Goal: Find contact information

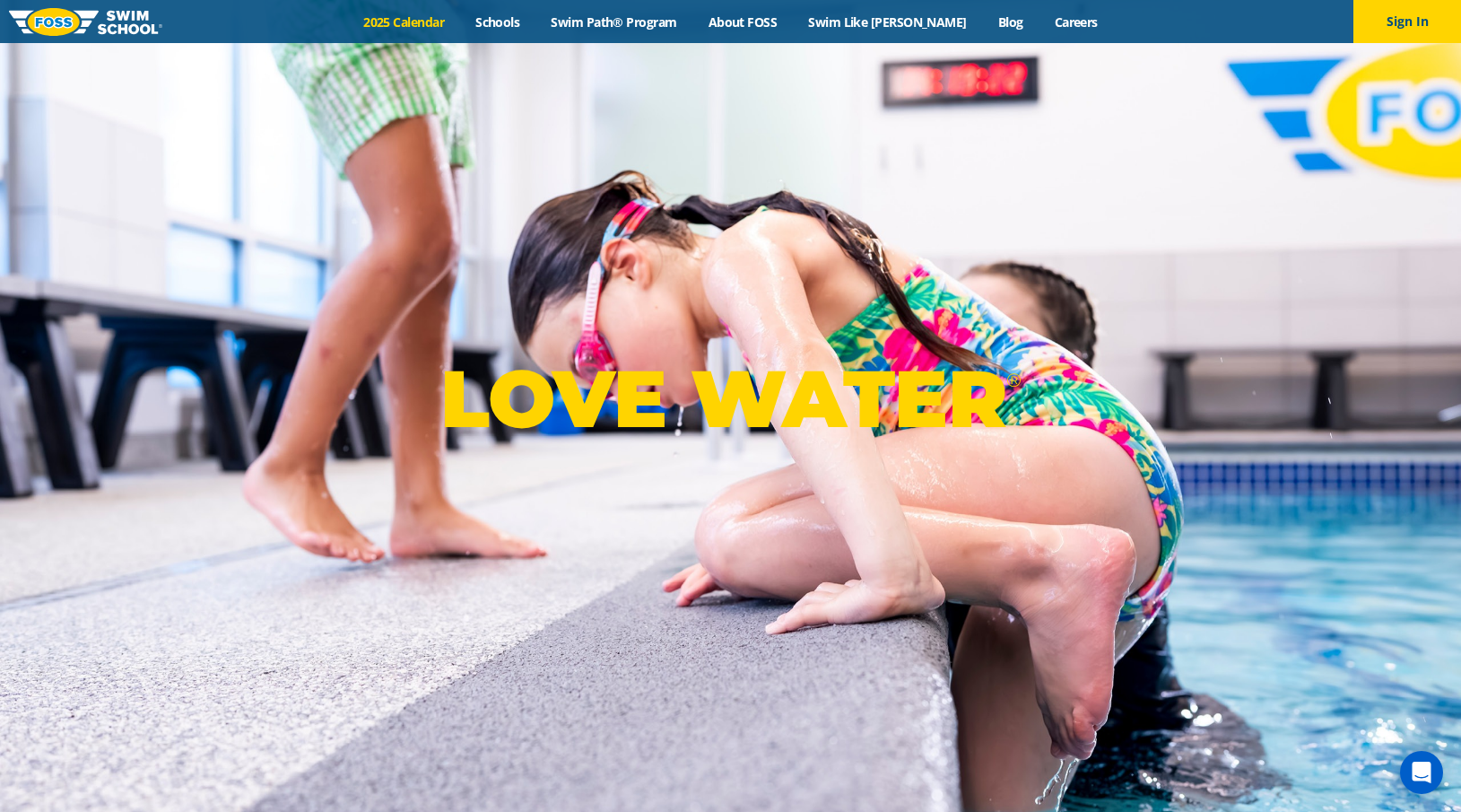
click at [459, 29] on link "2025 Calendar" at bounding box center [404, 22] width 112 height 17
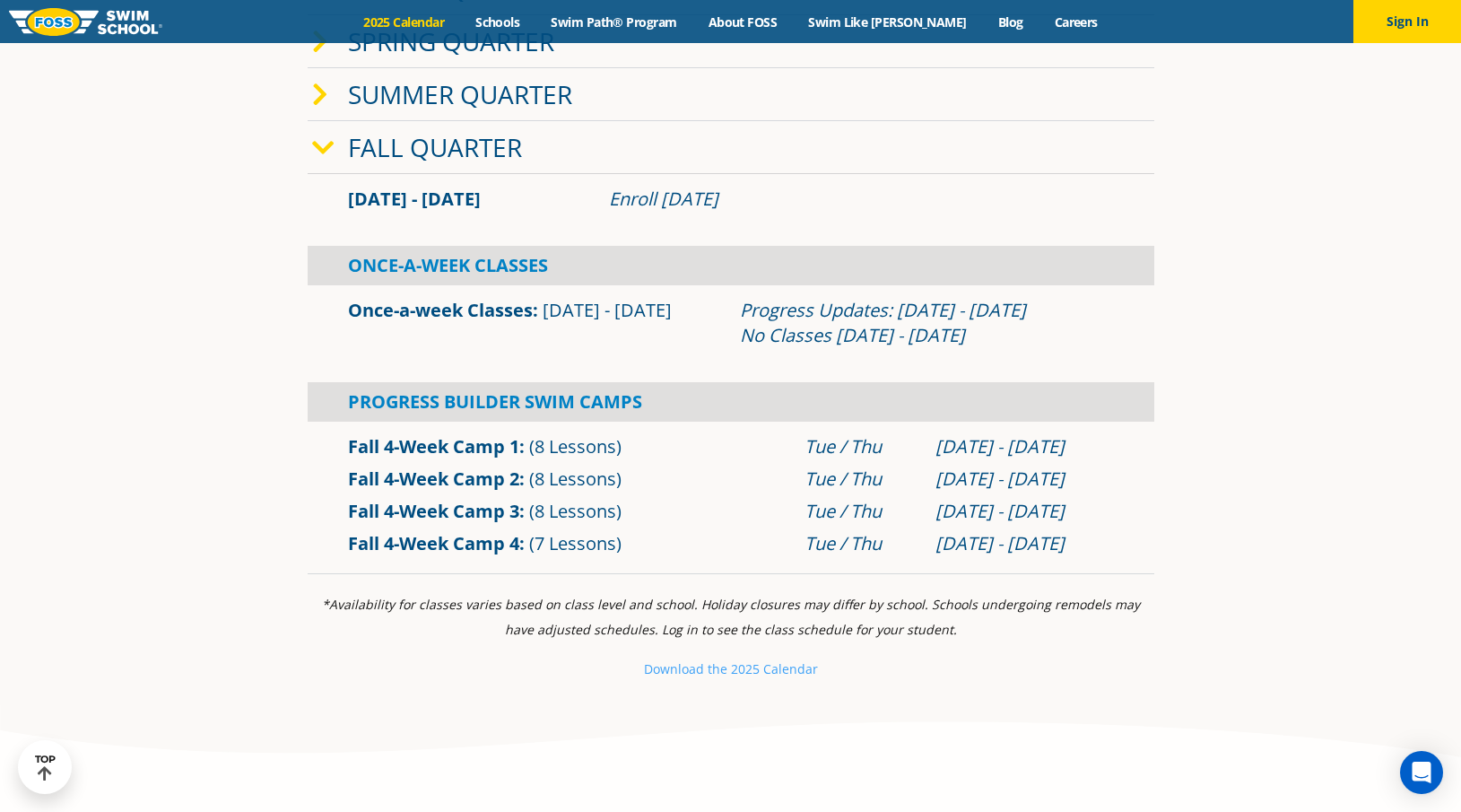
scroll to position [628, 0]
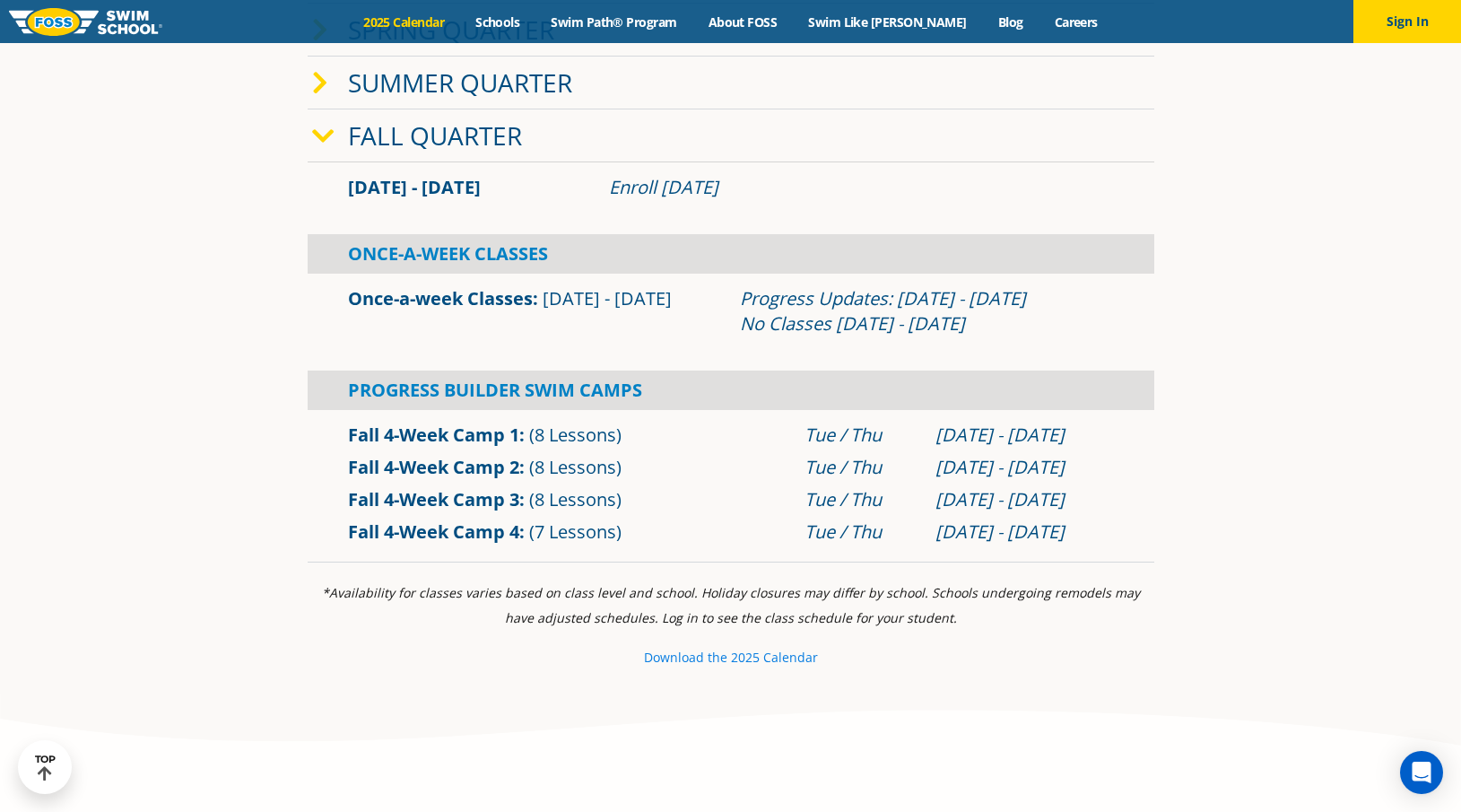
click at [717, 660] on small "Download th" at bounding box center [682, 657] width 76 height 17
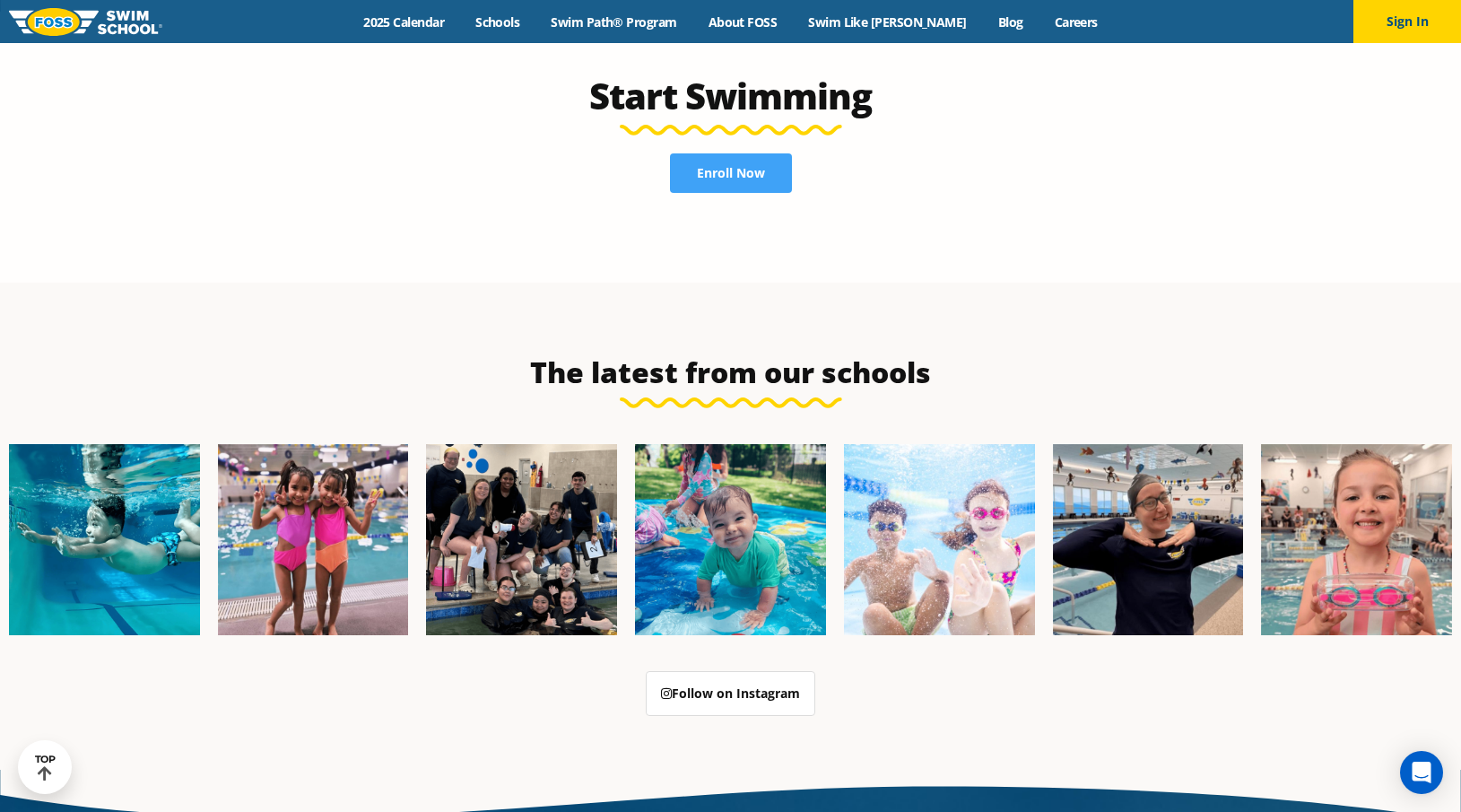
scroll to position [4576, 0]
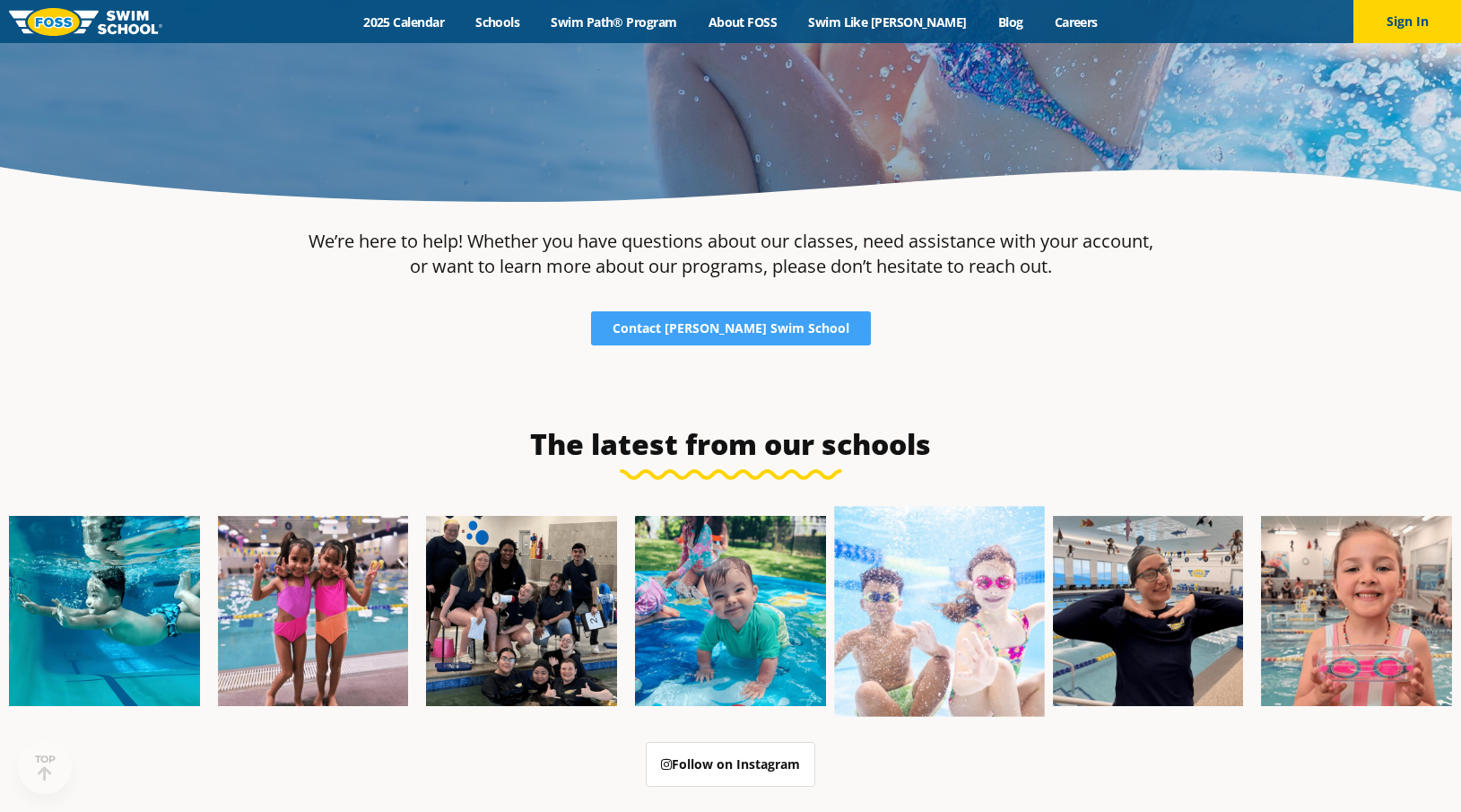
scroll to position [358, 0]
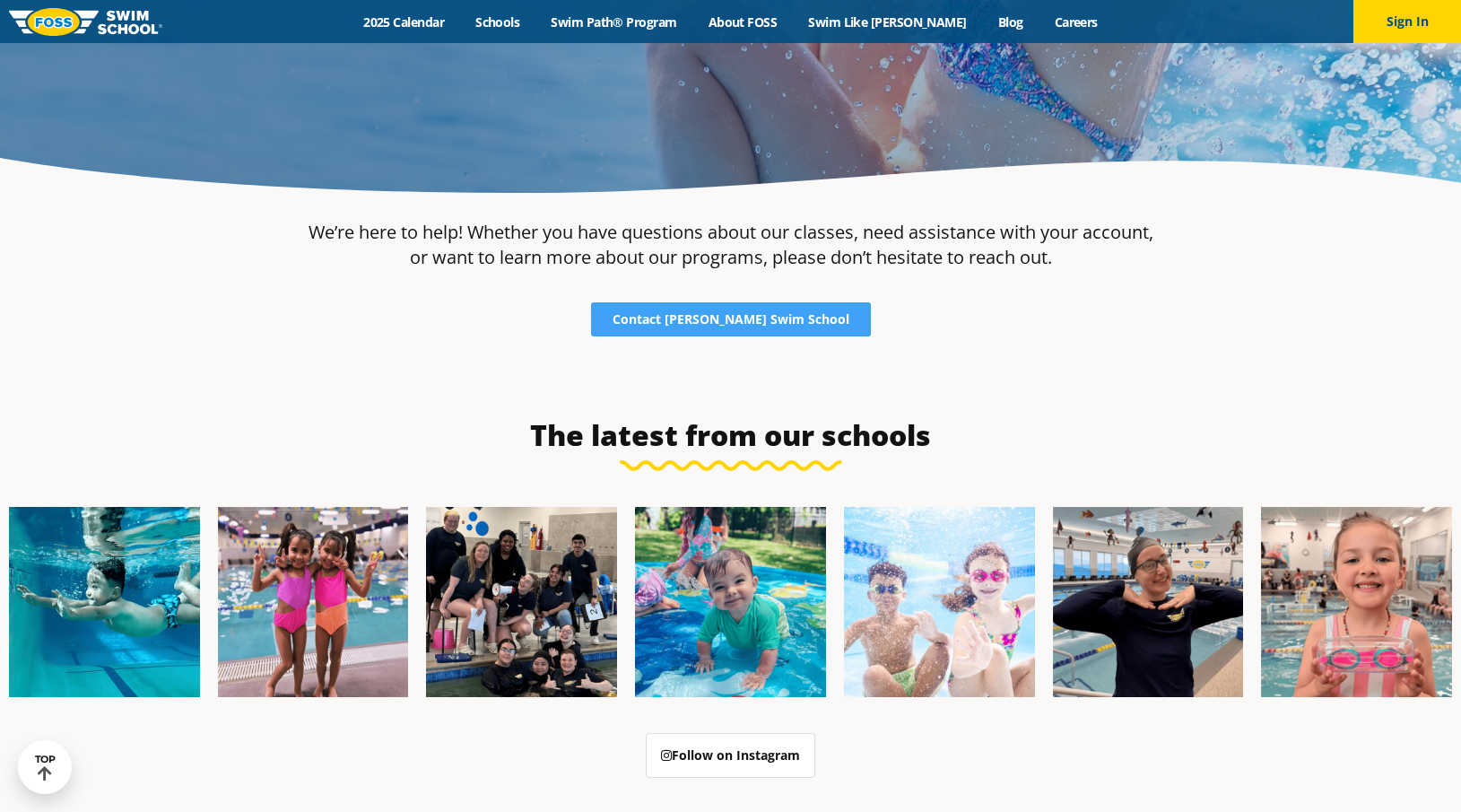
click at [786, 300] on div "We’re here to help! Whether you have questions about our classes, need assistan…" at bounding box center [730, 278] width 865 height 134
click at [779, 313] on span "Contact [PERSON_NAME] Swim School" at bounding box center [730, 319] width 237 height 12
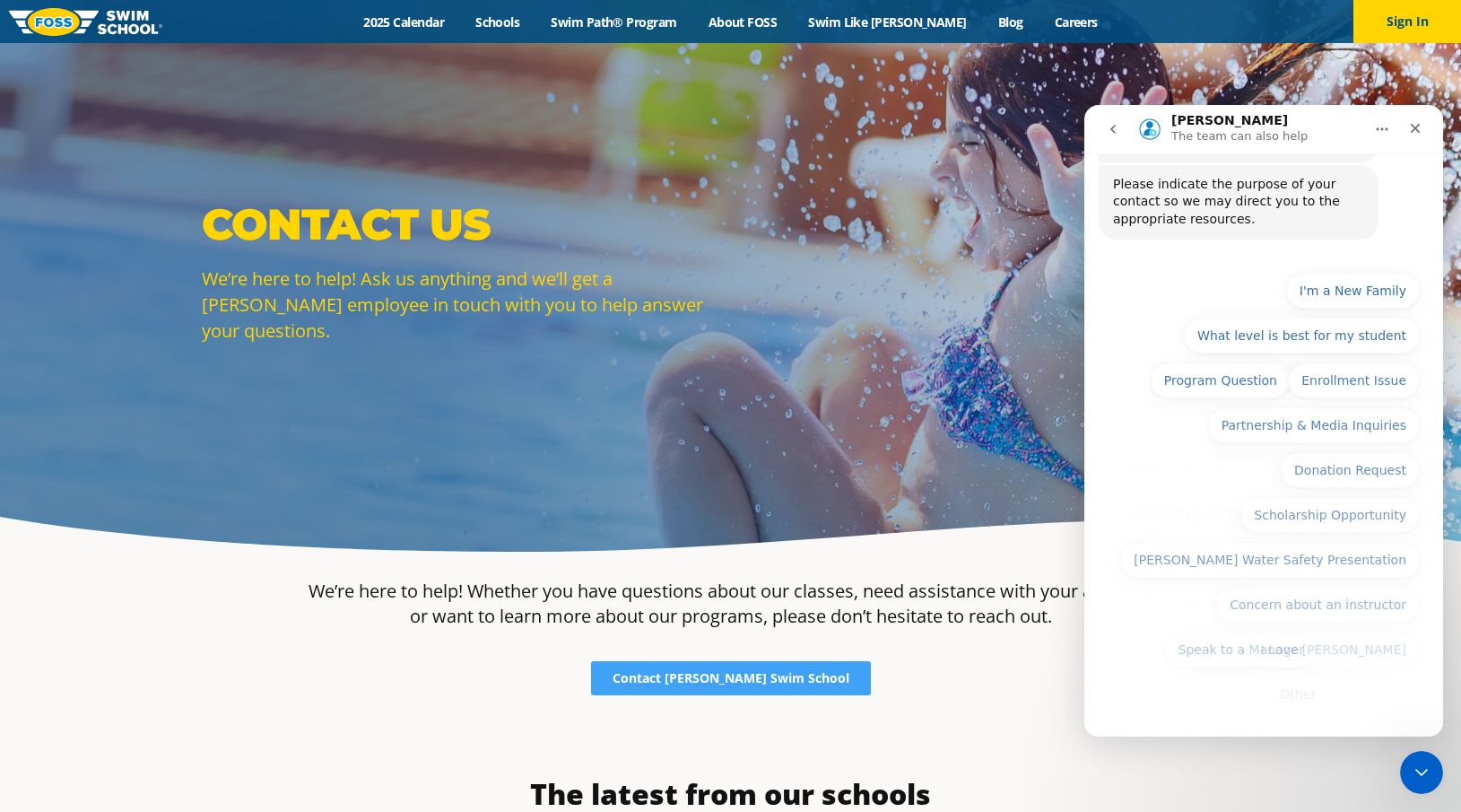
scroll to position [125, 0]
